Goal: Task Accomplishment & Management: Use online tool/utility

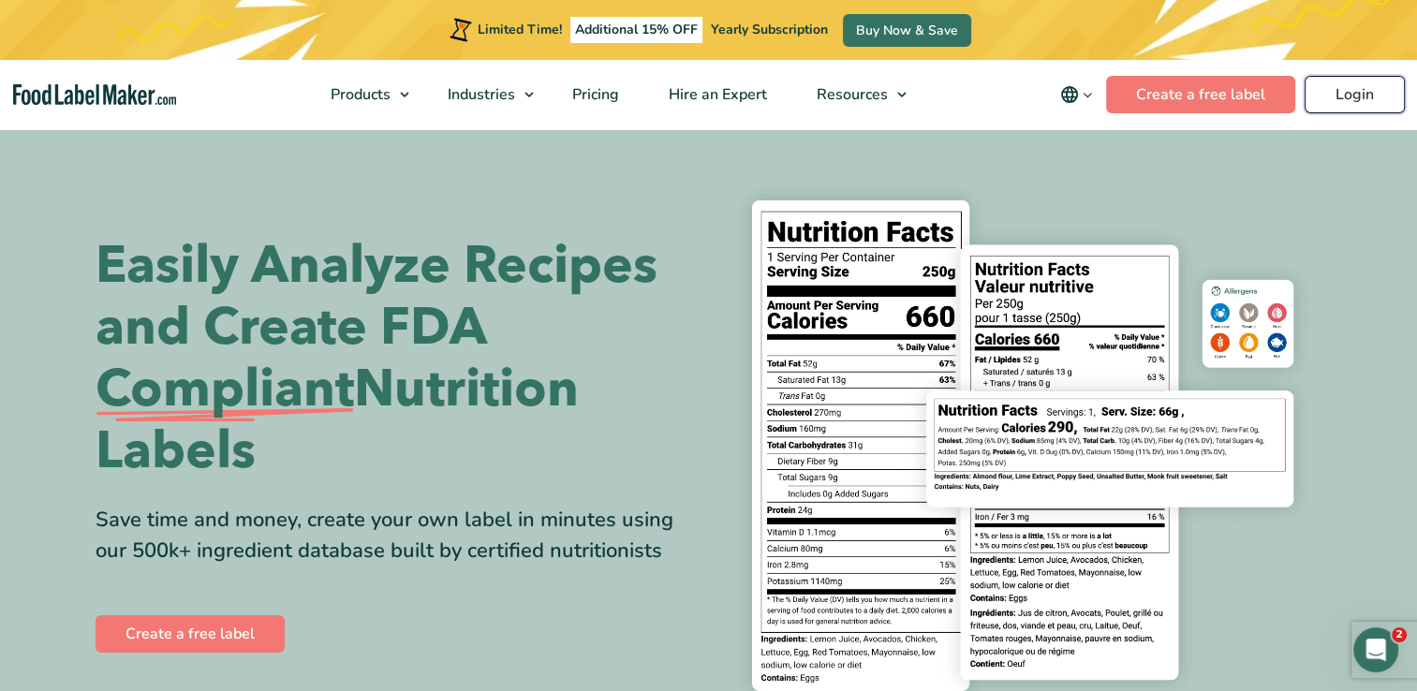
click at [1357, 95] on link "Login" at bounding box center [1355, 94] width 100 height 37
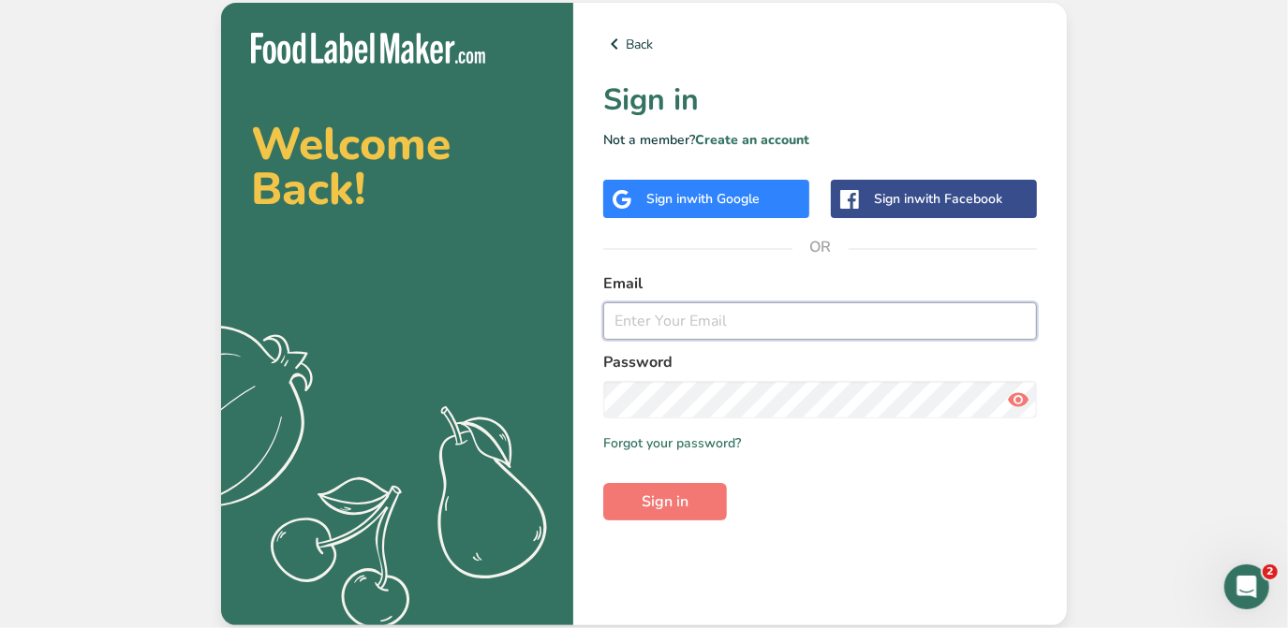
click at [634, 318] on input "email" at bounding box center [820, 320] width 434 height 37
type input "[EMAIL_ADDRESS][DOMAIN_NAME]"
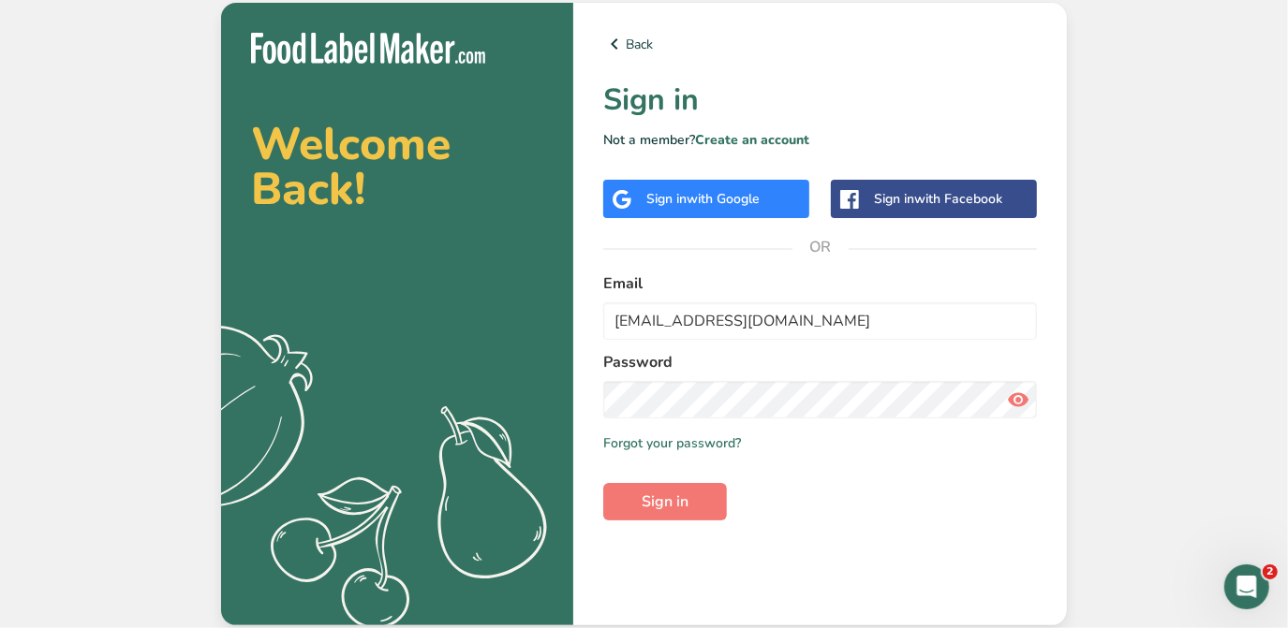
click at [1016, 400] on icon at bounding box center [1018, 400] width 22 height 34
click at [1003, 403] on span at bounding box center [1017, 399] width 37 height 37
click at [624, 494] on button "Sign in" at bounding box center [665, 501] width 124 height 37
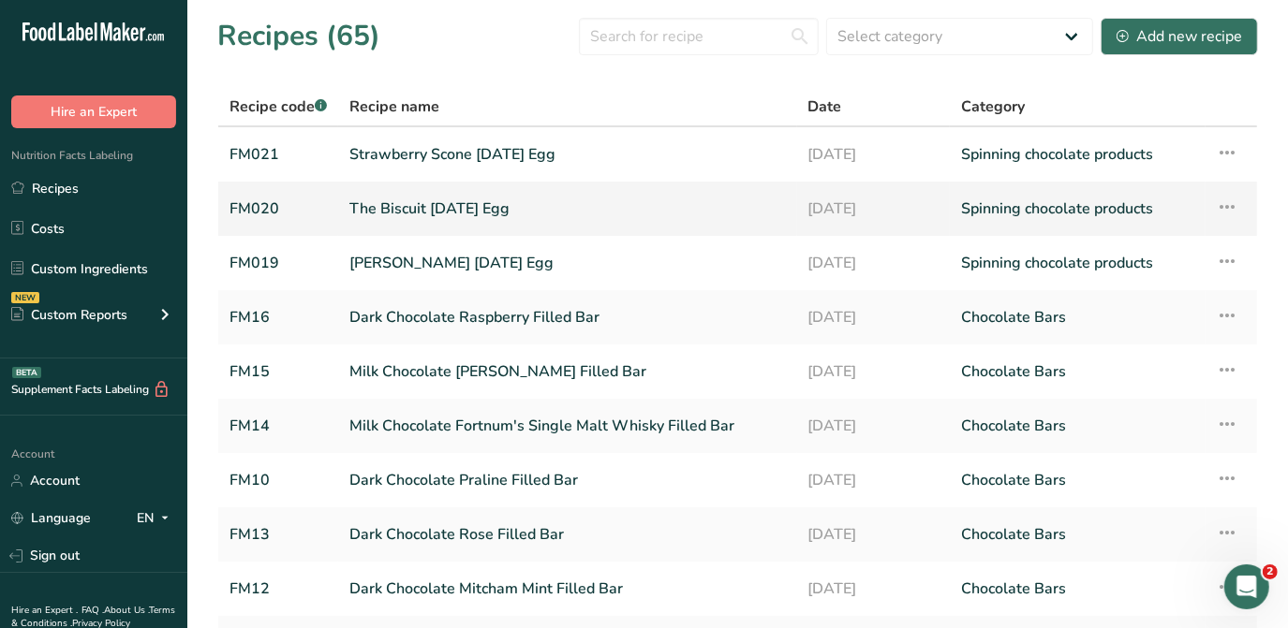
click at [466, 209] on link "The Biscuit [DATE] Egg" at bounding box center [567, 208] width 436 height 39
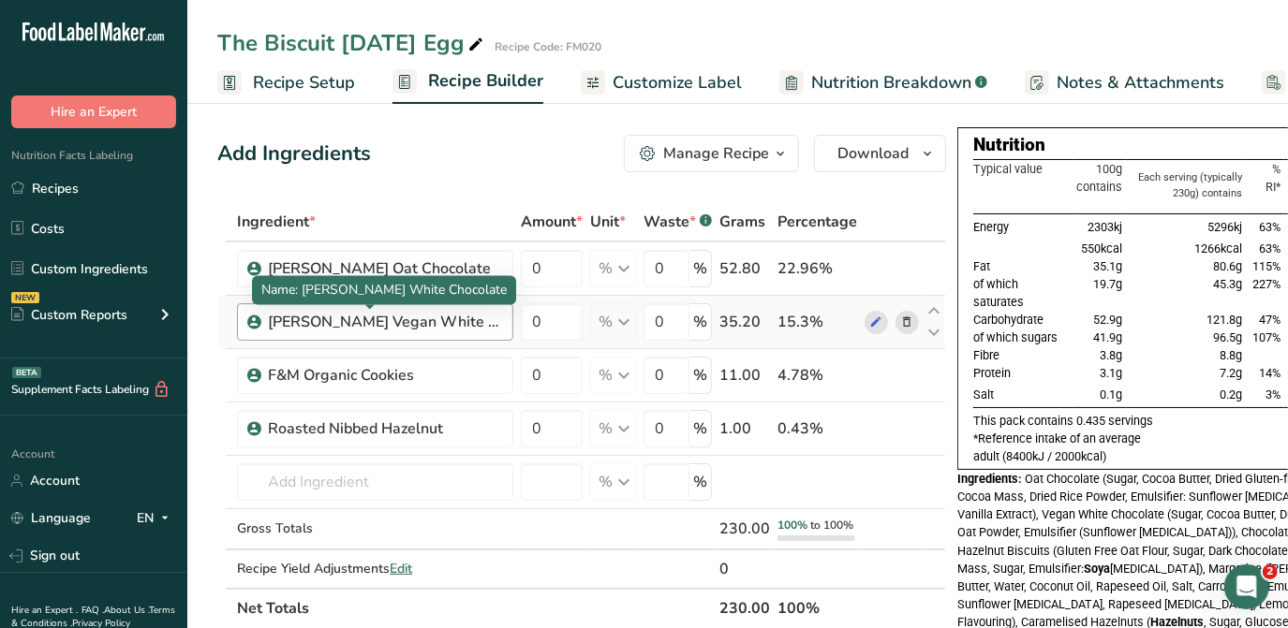
click at [349, 324] on div "[PERSON_NAME] Vegan White Chocolate" at bounding box center [385, 322] width 234 height 22
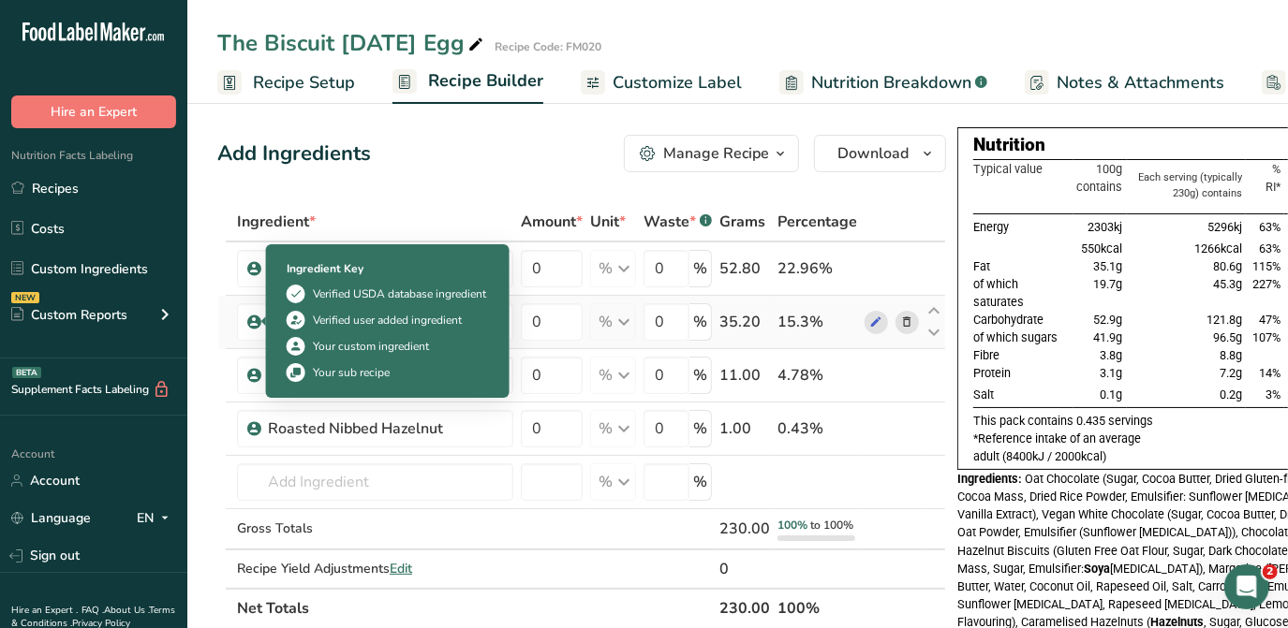
click at [256, 321] on icon at bounding box center [254, 322] width 11 height 17
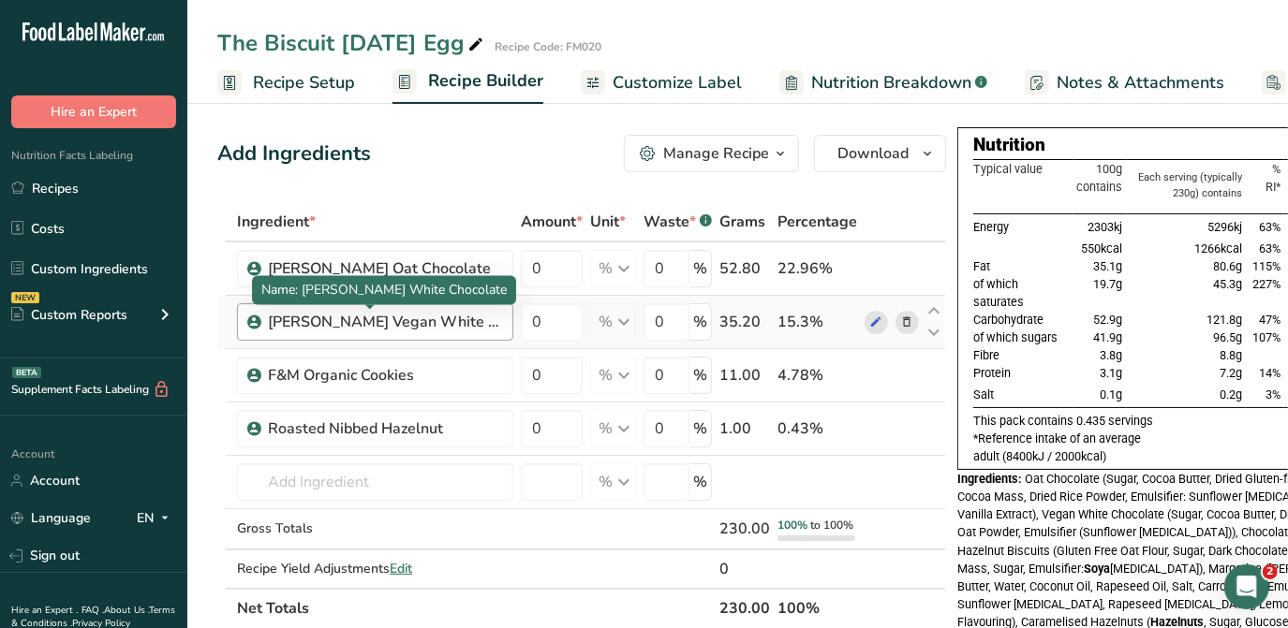
click at [294, 317] on div "[PERSON_NAME] Vegan White Chocolate" at bounding box center [385, 322] width 234 height 22
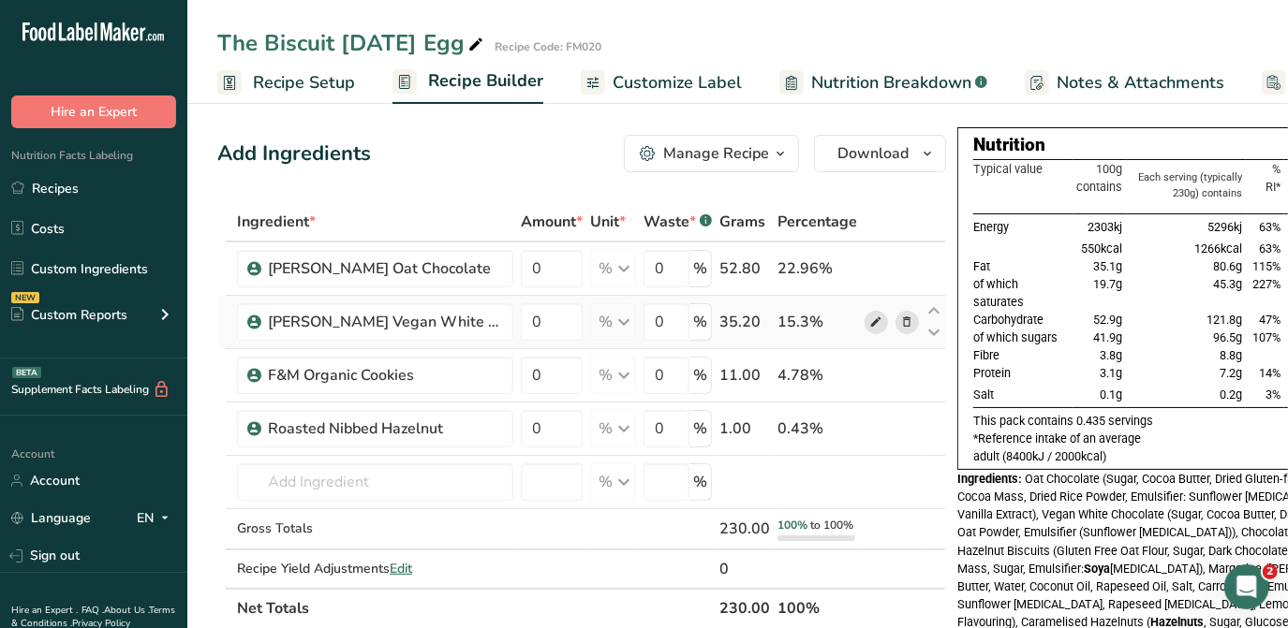
click at [870, 316] on icon at bounding box center [876, 323] width 13 height 20
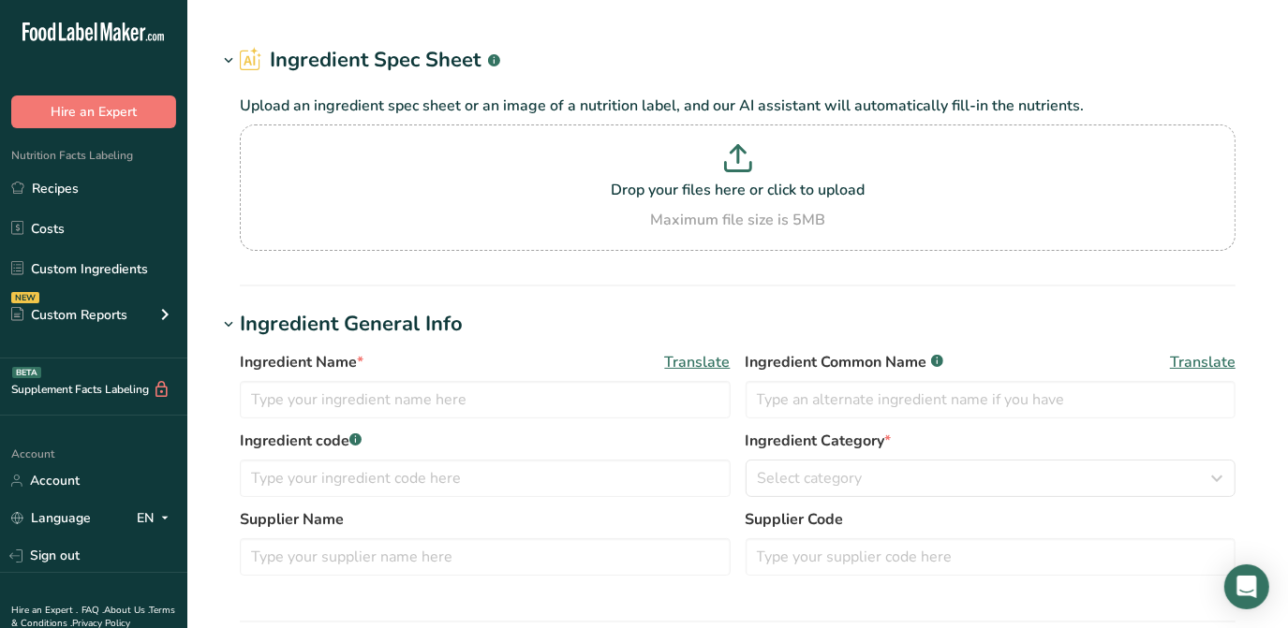
type input "[PERSON_NAME] Vegan White Chocolate"
type input "Vegan White Chocolate"
type input "[PERSON_NAME] Chocolate"
type input "PBOG-DD-FT-693"
